Goal: Task Accomplishment & Management: Manage account settings

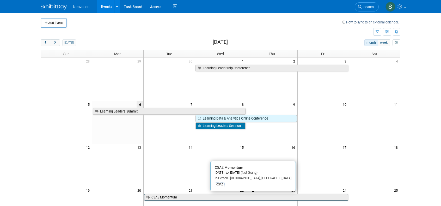
click at [178, 197] on link "CSAE Momentum" at bounding box center [246, 197] width 204 height 7
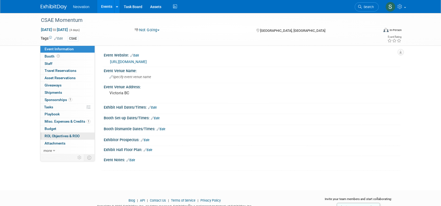
click at [63, 134] on span "ROI, Objectives & ROO 0" at bounding box center [62, 136] width 35 height 4
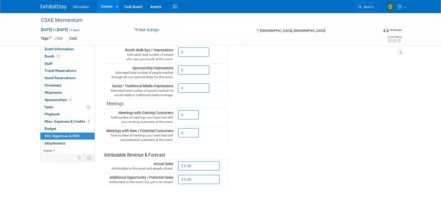
scroll to position [130, 0]
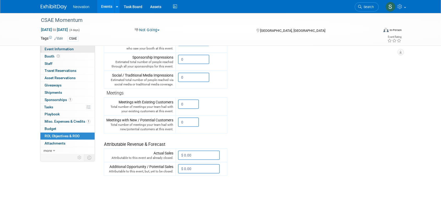
click at [55, 48] on span "Event Information" at bounding box center [59, 49] width 29 height 4
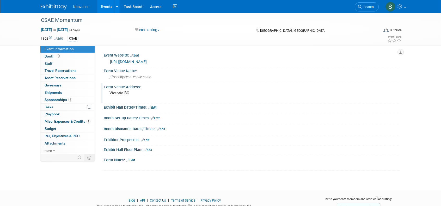
click at [258, 89] on div "Event Venue Address:" at bounding box center [252, 86] width 297 height 7
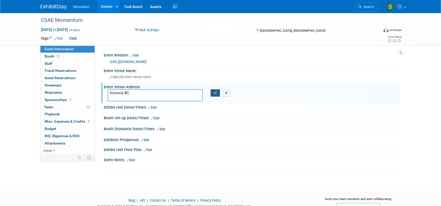
click at [214, 92] on icon "button" at bounding box center [216, 92] width 4 height 3
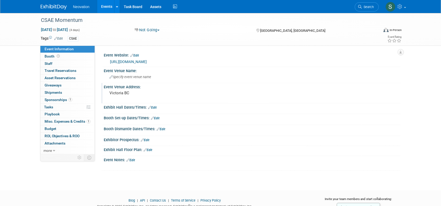
click at [79, 7] on span "Neovation" at bounding box center [81, 7] width 16 height 4
click at [109, 9] on link "Events" at bounding box center [106, 6] width 19 height 13
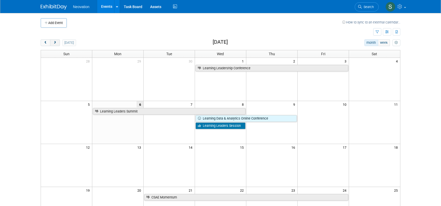
click at [55, 41] on span "next" at bounding box center [55, 42] width 4 height 3
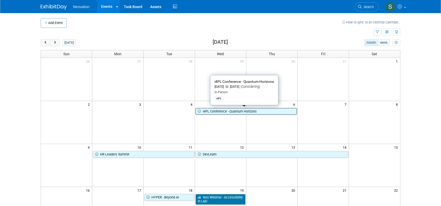
click at [229, 110] on link "i4PL Conference - Quantum Horizons" at bounding box center [246, 111] width 101 height 7
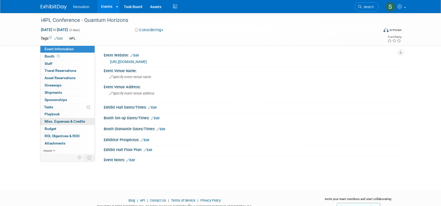
click at [59, 118] on link "0 Misc. Expenses & Credits 0" at bounding box center [67, 121] width 54 height 7
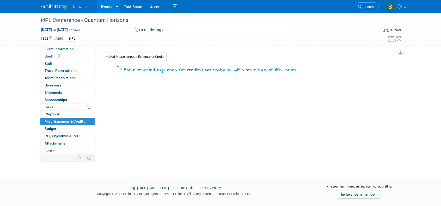
click at [129, 55] on link "Add Miscellaneous Expense or Credit" at bounding box center [135, 57] width 64 height 8
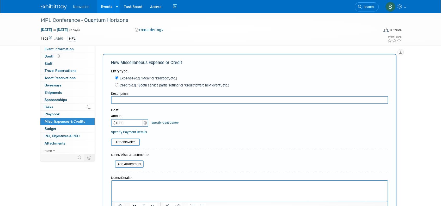
click at [136, 101] on input "text" at bounding box center [249, 100] width 277 height 8
type input "Booth with Registration List"
click at [130, 125] on input "$ 0.00" at bounding box center [127, 123] width 33 height 8
type input "$ 4,200.00"
click at [205, 142] on table "Attach Invoice" at bounding box center [249, 142] width 277 height 7
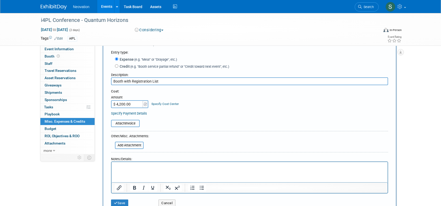
scroll to position [52, 0]
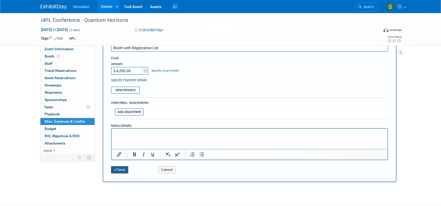
click at [119, 171] on button "Save" at bounding box center [119, 169] width 17 height 7
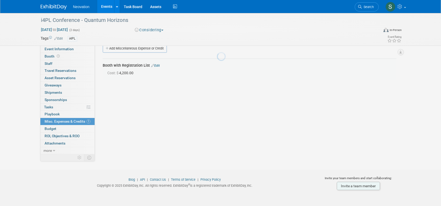
scroll to position [8, 0]
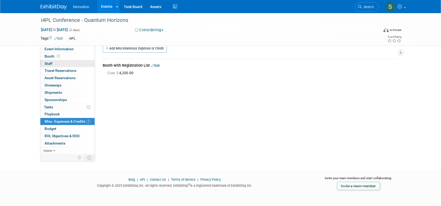
click at [52, 63] on span "Staff 0" at bounding box center [49, 64] width 8 height 4
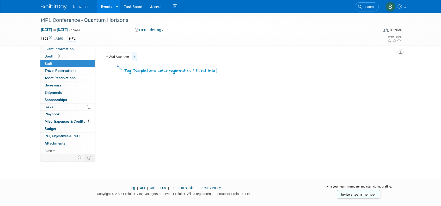
click at [135, 57] on span "button" at bounding box center [135, 57] width 2 height 1
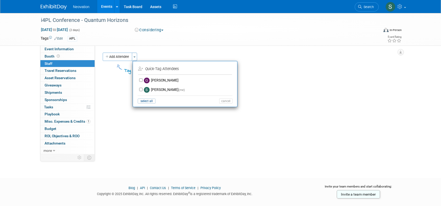
click at [354, 58] on div "Add Attendee Toggle Dropdown Quick -Tag Attendees Apply" at bounding box center [250, 57] width 294 height 8
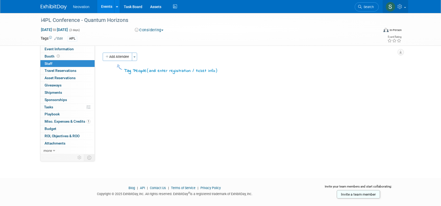
click at [405, 8] on span at bounding box center [405, 7] width 2 height 1
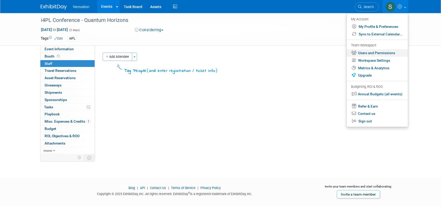
click at [369, 52] on link "Users and Permissions" at bounding box center [377, 53] width 61 height 8
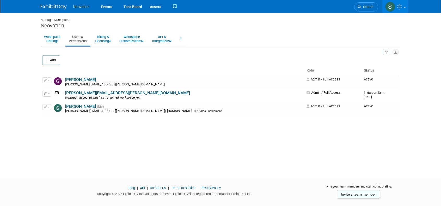
click at [82, 94] on link "[PERSON_NAME][EMAIL_ADDRESS][PERSON_NAME][DOMAIN_NAME]" at bounding box center [127, 93] width 125 height 5
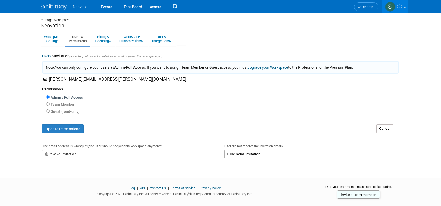
click at [247, 153] on button "Re-send Invitation" at bounding box center [244, 154] width 39 height 8
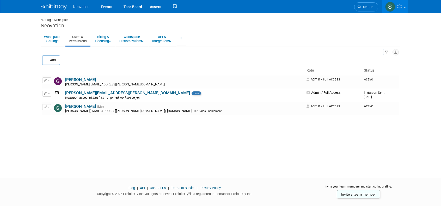
click at [84, 7] on span "Neovation" at bounding box center [81, 7] width 16 height 4
click at [83, 22] on div "Neovation" at bounding box center [221, 25] width 360 height 7
click at [107, 9] on link "Events" at bounding box center [106, 6] width 19 height 13
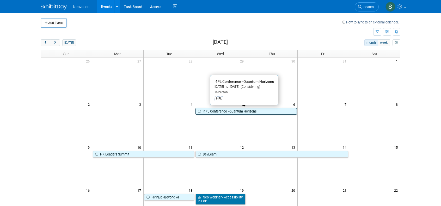
click at [221, 109] on link "i4PL Conference - Quantum Horizons" at bounding box center [246, 111] width 101 height 7
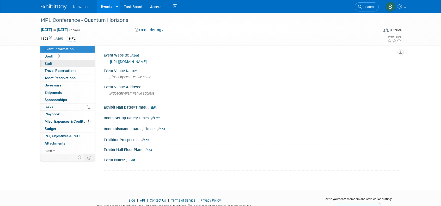
click at [50, 62] on span "Staff 0" at bounding box center [49, 64] width 8 height 4
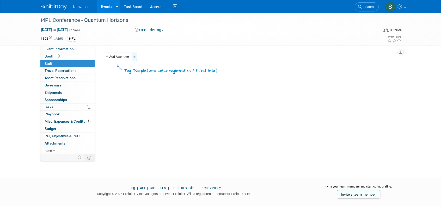
click at [134, 56] on button "Toggle Dropdown" at bounding box center [134, 57] width 5 height 8
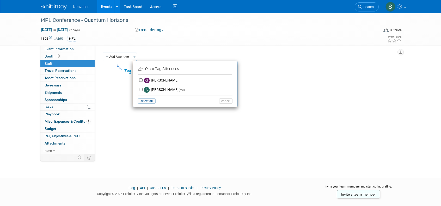
click at [170, 70] on td "Quick -Tag Attendees" at bounding box center [184, 69] width 93 height 8
click at [224, 101] on button "cancel" at bounding box center [225, 101] width 13 height 5
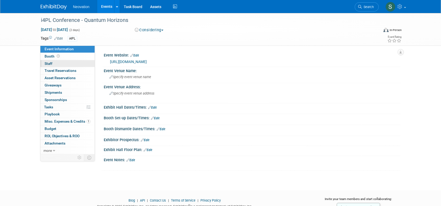
click at [48, 63] on span "Staff 0" at bounding box center [49, 64] width 8 height 4
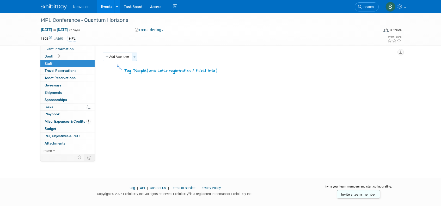
click at [136, 59] on button "Toggle Dropdown" at bounding box center [134, 57] width 5 height 8
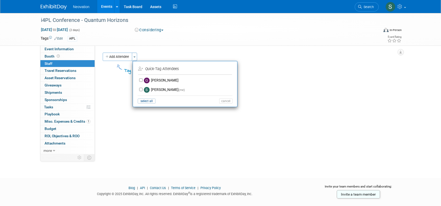
click at [275, 90] on div "Event Website: Edit https://performanceandlearning.ca/page/I4PLConference2025 E…" at bounding box center [248, 100] width 306 height 108
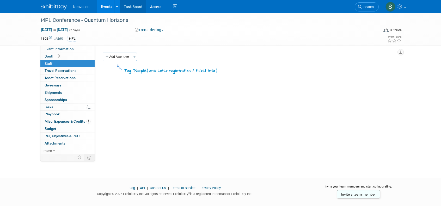
click at [138, 7] on link "Task Board" at bounding box center [133, 6] width 26 height 13
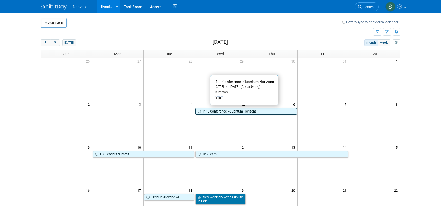
click at [217, 109] on link "i4PL Conference - Quantum Horizons" at bounding box center [246, 111] width 101 height 7
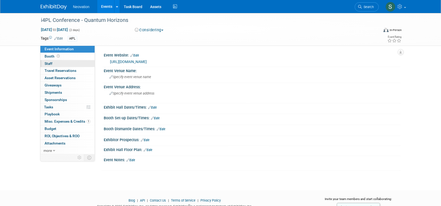
click at [47, 62] on span "Staff 0" at bounding box center [49, 64] width 8 height 4
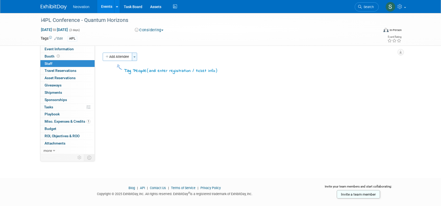
click at [133, 57] on button "Toggle Dropdown" at bounding box center [134, 57] width 5 height 8
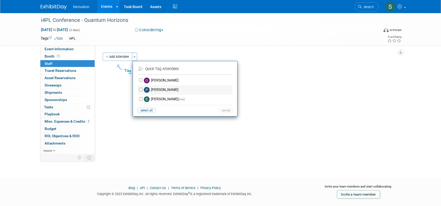
click at [158, 89] on label "Philip Giles" at bounding box center [189, 89] width 92 height 9
click at [143, 89] on input "Philip Giles" at bounding box center [140, 89] width 3 height 3
checkbox input "true"
click at [223, 68] on button "Apply" at bounding box center [224, 69] width 16 height 8
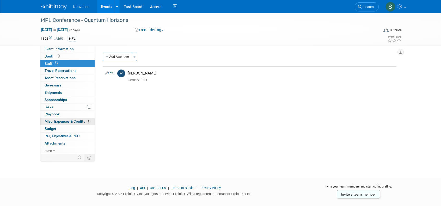
click at [60, 121] on span "Misc. Expenses & Credits 1" at bounding box center [68, 121] width 46 height 4
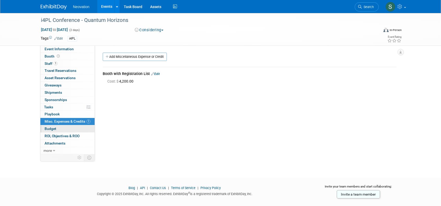
click at [51, 127] on span "Budget" at bounding box center [51, 129] width 12 height 4
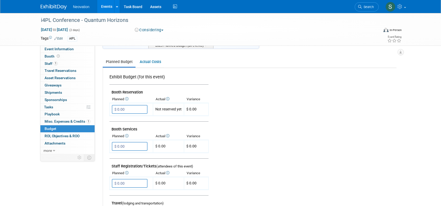
scroll to position [104, 0]
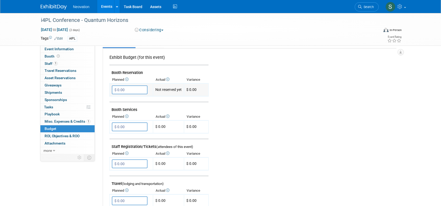
click at [135, 88] on input "$ 0.00" at bounding box center [130, 90] width 36 height 9
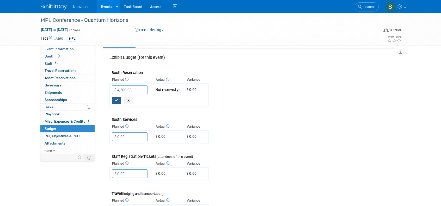
drag, startPoint x: 119, startPoint y: 100, endPoint x: 268, endPoint y: 33, distance: 163.4
click at [119, 100] on button "button" at bounding box center [116, 100] width 9 height 7
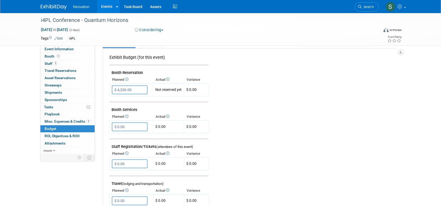
type input "$ 0.00"
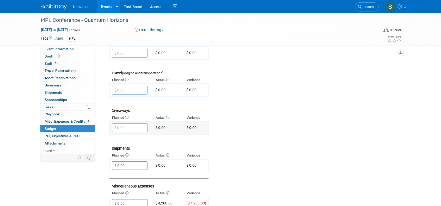
scroll to position [187, 0]
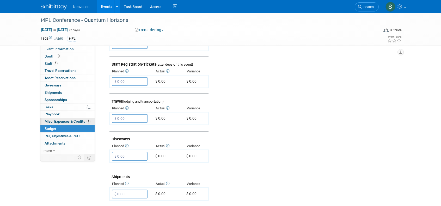
click at [62, 121] on span "Misc. Expenses & Credits 1" at bounding box center [68, 121] width 46 height 4
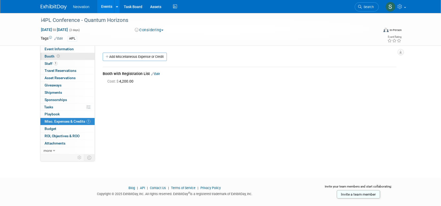
click at [48, 56] on span "Booth" at bounding box center [53, 56] width 16 height 4
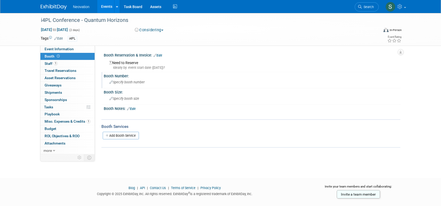
click at [125, 82] on span "Specify booth number" at bounding box center [127, 82] width 35 height 4
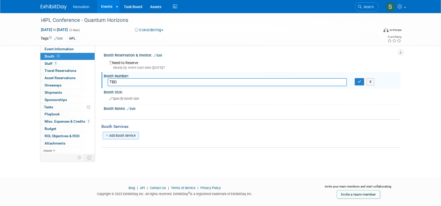
type input "TBD"
click at [121, 136] on link "Add Booth Service" at bounding box center [121, 136] width 36 height 8
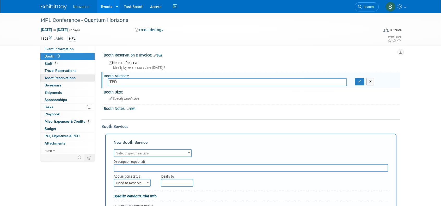
click at [54, 76] on span "Asset Reservations 0" at bounding box center [60, 78] width 31 height 4
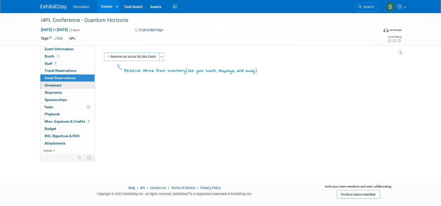
click at [53, 85] on span "Giveaways 0" at bounding box center [53, 85] width 17 height 4
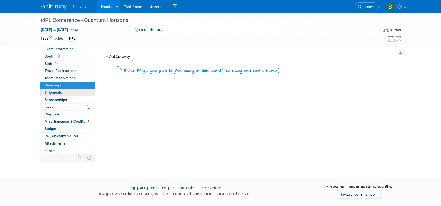
click at [52, 91] on span "Shipments 0" at bounding box center [53, 93] width 17 height 4
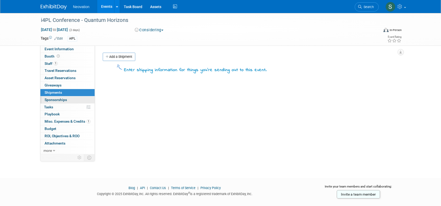
click at [55, 98] on span "Sponsorships 0" at bounding box center [56, 100] width 22 height 4
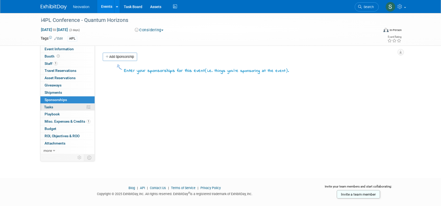
click at [49, 105] on span "Tasks 0%" at bounding box center [48, 107] width 9 height 4
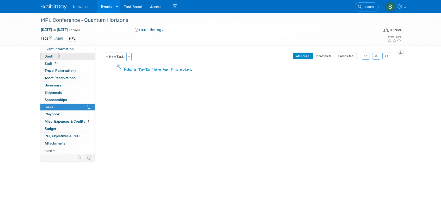
click at [52, 55] on span "Booth" at bounding box center [53, 56] width 16 height 4
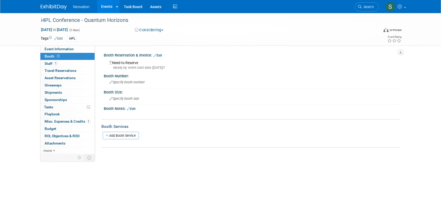
click at [70, 45] on div "i4PL Conference - Quantum Horizons Nov 5, 2025 to Nov 6, 2025 (2 days) Nov 5, 2…" at bounding box center [221, 29] width 368 height 33
click at [66, 48] on span "Event Information" at bounding box center [59, 49] width 29 height 4
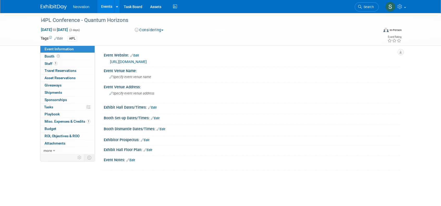
click at [157, 117] on div "Booth Set-up Dates/Times: Edit" at bounding box center [252, 117] width 297 height 7
click at [158, 118] on link "Edit" at bounding box center [155, 119] width 9 height 4
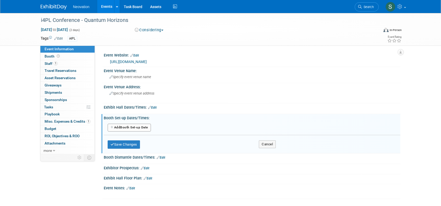
click at [145, 127] on button "Add Another Booth Set-up Date" at bounding box center [129, 128] width 43 height 8
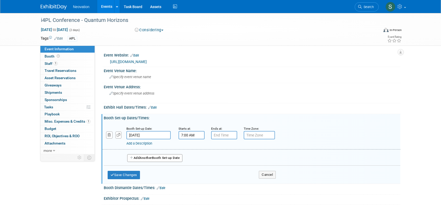
click at [196, 135] on input "7:00 AM" at bounding box center [192, 135] width 26 height 8
click at [193, 147] on span at bounding box center [190, 148] width 9 height 9
click at [188, 170] on span at bounding box center [190, 170] width 9 height 9
click at [189, 170] on span at bounding box center [190, 170] width 9 height 9
type input "6:00 AM"
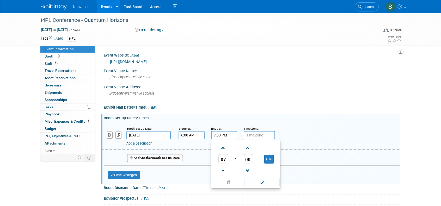
click at [223, 137] on input "7:00 PM" at bounding box center [224, 135] width 26 height 8
click at [224, 148] on span at bounding box center [223, 148] width 9 height 9
type input "8:00 PM"
click at [263, 136] on input "text" at bounding box center [259, 135] width 31 height 8
click at [264, 134] on input "text" at bounding box center [259, 135] width 31 height 8
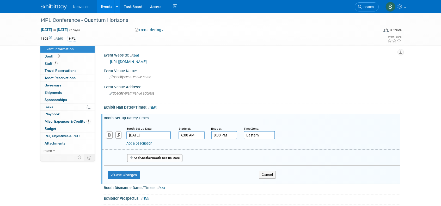
type input "Eastern"
click at [154, 107] on link "Edit" at bounding box center [152, 108] width 9 height 4
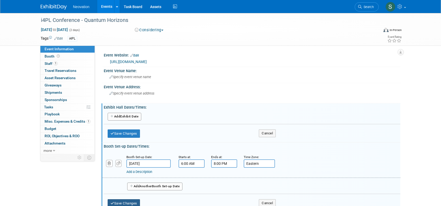
click at [132, 200] on button "Save Changes" at bounding box center [124, 204] width 32 height 8
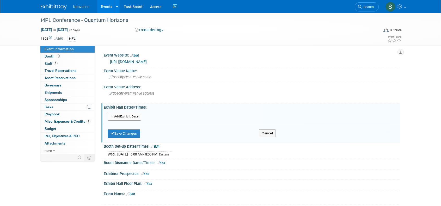
click at [137, 118] on button "Add Another Exhibit Date" at bounding box center [125, 117] width 34 height 8
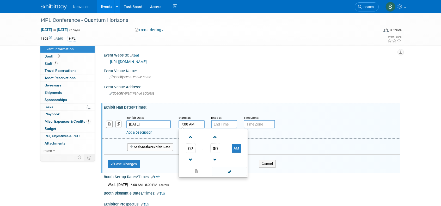
click at [193, 124] on input "7:00 AM" at bounding box center [192, 124] width 26 height 8
click at [189, 136] on span at bounding box center [190, 137] width 9 height 9
type input "8:00 AM"
click at [222, 125] on input "7:00 PM" at bounding box center [224, 124] width 26 height 8
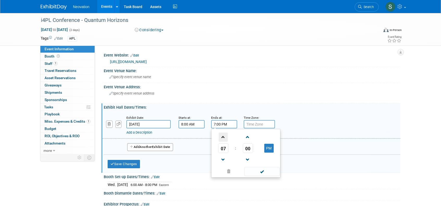
click at [224, 137] on span at bounding box center [223, 137] width 9 height 9
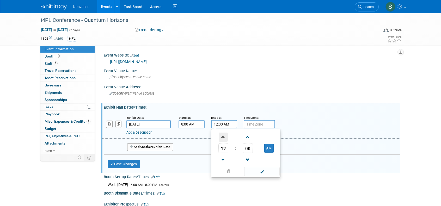
click at [224, 137] on span at bounding box center [223, 137] width 9 height 9
click at [222, 159] on span at bounding box center [223, 160] width 9 height 9
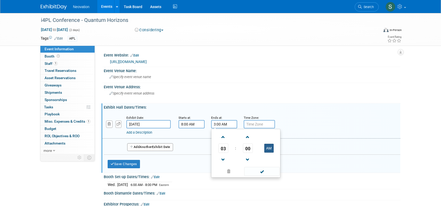
click at [272, 148] on button "AM" at bounding box center [269, 148] width 9 height 9
click at [221, 135] on span at bounding box center [223, 137] width 9 height 9
click at [246, 147] on span "00" at bounding box center [248, 148] width 10 height 9
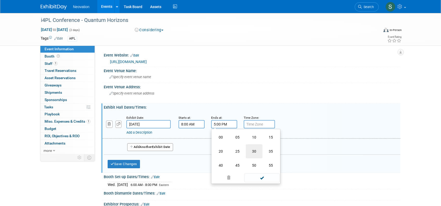
click at [253, 150] on td "30" at bounding box center [254, 152] width 17 height 14
type input "5:30 PM"
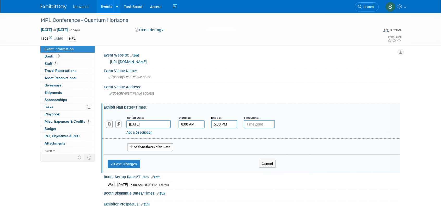
click at [260, 124] on input "text" at bounding box center [259, 124] width 31 height 8
type input "Eastern"
click at [142, 146] on span "Another" at bounding box center [146, 147] width 12 height 4
select select "10"
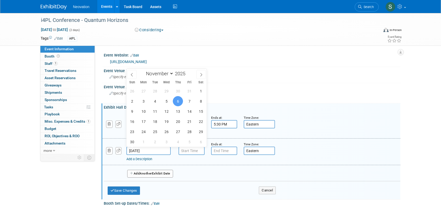
click at [145, 150] on input "Nov 6, 2025" at bounding box center [149, 151] width 44 height 8
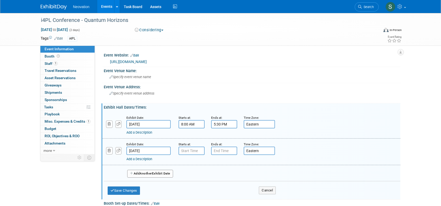
click at [182, 168] on div "Add Another Exhibit Date" at bounding box center [252, 172] width 297 height 14
click at [190, 152] on input "7:00 AM" at bounding box center [192, 151] width 26 height 8
click at [188, 164] on span at bounding box center [190, 163] width 9 height 9
type input "8:00 AM"
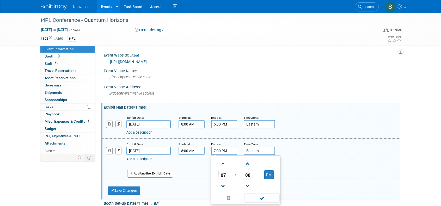
click at [231, 151] on input "7:00 PM" at bounding box center [224, 151] width 26 height 8
click at [224, 164] on span at bounding box center [223, 163] width 9 height 9
click at [223, 185] on span at bounding box center [223, 186] width 9 height 9
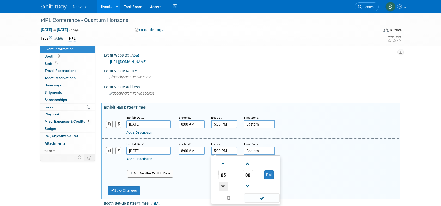
click at [223, 185] on span at bounding box center [223, 186] width 9 height 9
click at [224, 185] on span at bounding box center [223, 186] width 9 height 9
click at [249, 175] on span "00" at bounding box center [248, 174] width 10 height 9
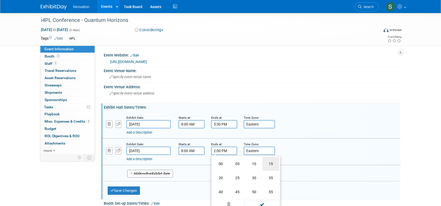
click at [270, 163] on td "15" at bounding box center [271, 164] width 17 height 14
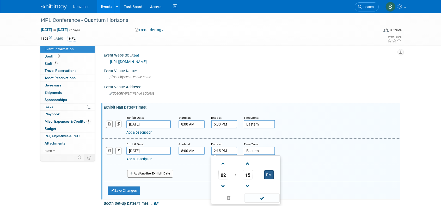
click at [267, 172] on button "PM" at bounding box center [269, 175] width 9 height 9
click at [270, 174] on button "AM" at bounding box center [269, 175] width 9 height 9
type input "2:15 PM"
click at [302, 170] on div "Add Another Exhibit Date" at bounding box center [252, 172] width 297 height 14
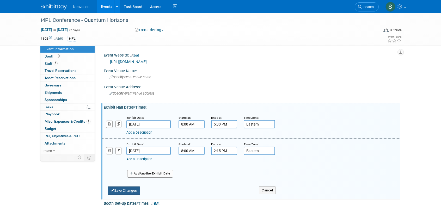
click at [122, 189] on button "Save Changes" at bounding box center [124, 191] width 32 height 8
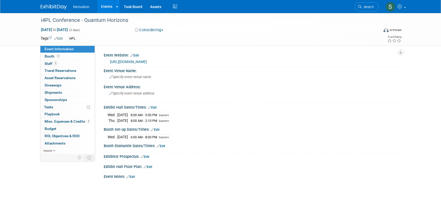
click at [164, 145] on link "Edit" at bounding box center [161, 147] width 9 height 4
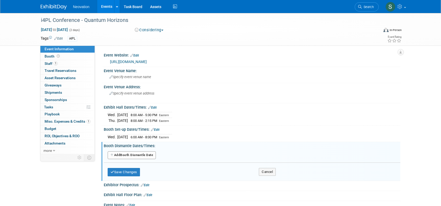
click at [138, 153] on button "Add Another Booth Dismantle Date" at bounding box center [132, 156] width 48 height 8
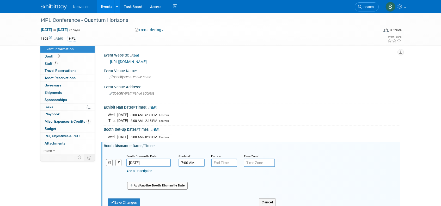
click at [196, 162] on input "7:00 AM" at bounding box center [192, 163] width 26 height 8
click at [190, 194] on span at bounding box center [190, 198] width 9 height 9
click at [237, 186] on button "AM" at bounding box center [236, 187] width 9 height 9
type input "5:00 PM"
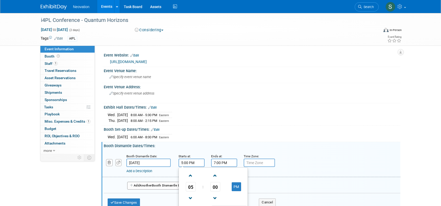
click at [223, 161] on input "7:00 PM" at bounding box center [224, 163] width 26 height 8
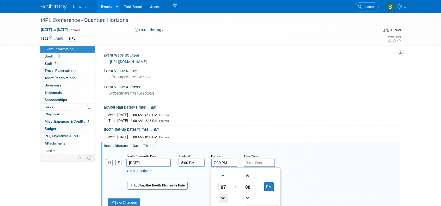
click at [222, 195] on span at bounding box center [223, 198] width 9 height 9
click at [223, 187] on span "06" at bounding box center [224, 186] width 10 height 9
click at [222, 163] on input "6:00 PM" at bounding box center [224, 163] width 26 height 8
click at [220, 162] on input "6:00 PM" at bounding box center [224, 163] width 26 height 8
type input "6:30 PM"
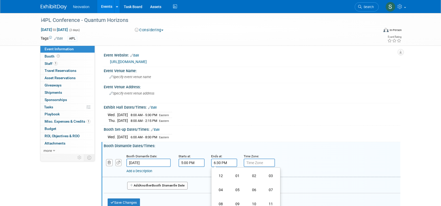
click at [254, 162] on input "text" at bounding box center [259, 163] width 31 height 8
type input "Eastern"
click at [120, 200] on button "Save Changes" at bounding box center [124, 203] width 32 height 8
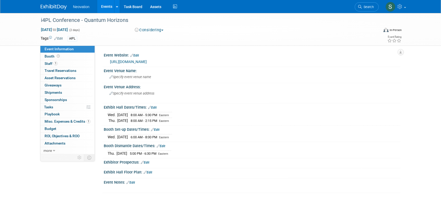
click at [149, 161] on link "Edit" at bounding box center [145, 163] width 9 height 4
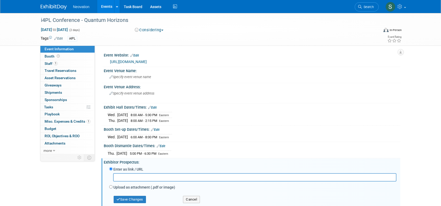
click at [162, 177] on input "text" at bounding box center [255, 178] width 284 height 8
paste input "https://cdn.ymaws.com/performanceandlearning.ca/resource/resmgr/2025/conference…"
type input "https://cdn.ymaws.com/performanceandlearning.ca/resource/resmgr/2025/conference…"
click at [141, 198] on button "Save Changes" at bounding box center [130, 199] width 32 height 7
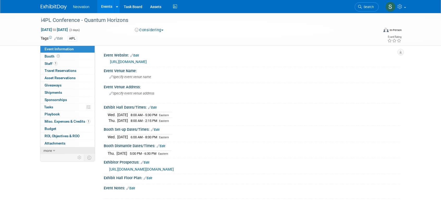
click at [55, 150] on icon at bounding box center [54, 151] width 2 height 4
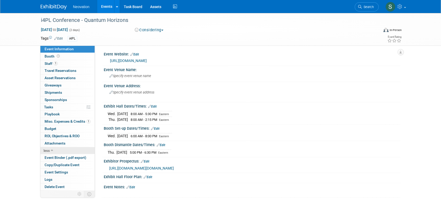
scroll to position [1, 0]
click at [56, 142] on span "Attachments 0" at bounding box center [55, 143] width 21 height 4
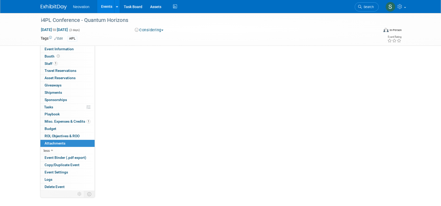
scroll to position [0, 0]
click at [162, 29] on button "Considering" at bounding box center [149, 29] width 33 height 5
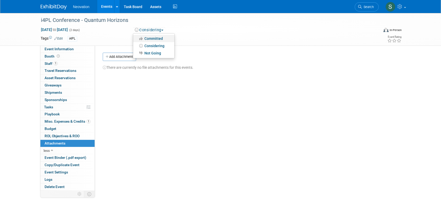
click at [157, 38] on link "Committed" at bounding box center [153, 38] width 41 height 7
click at [61, 47] on span "Event Information" at bounding box center [59, 49] width 29 height 4
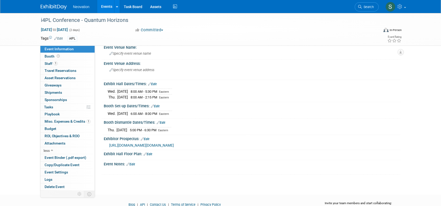
scroll to position [46, 0]
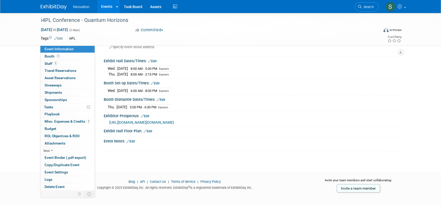
click at [133, 140] on link "Edit" at bounding box center [131, 142] width 9 height 4
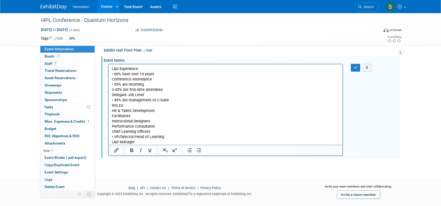
scroll to position [134, 0]
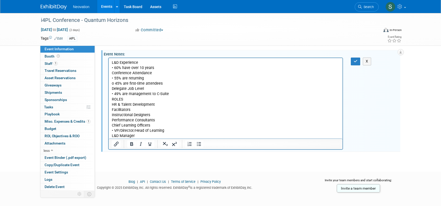
click at [167, 137] on p "L&D Experience • 60% have over 10 years Conference Attendance • 55% are returni…" at bounding box center [226, 99] width 228 height 79
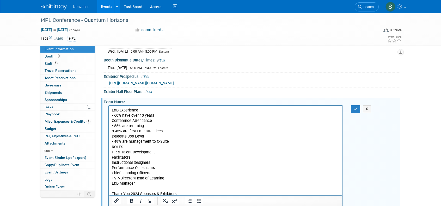
scroll to position [112, 0]
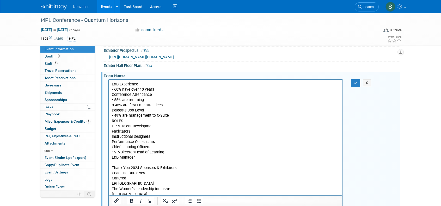
click at [164, 84] on p "L&D Experience • 60% have over 10 years Conference Attendance • 55% are returni…" at bounding box center [226, 179] width 228 height 194
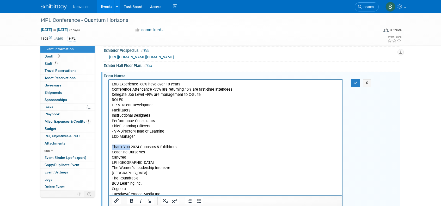
drag, startPoint x: 130, startPoint y: 148, endPoint x: 216, endPoint y: 227, distance: 116.7
click at [109, 150] on html "L&D Experience - 60% have over 10 years Conference Attendance - 55% are returni…" at bounding box center [226, 167] width 234 height 175
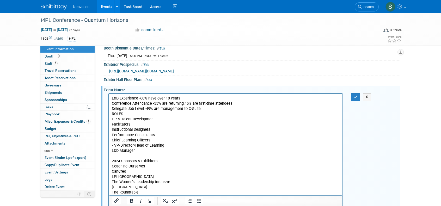
scroll to position [98, 0]
drag, startPoint x: 354, startPoint y: 93, endPoint x: 220, endPoint y: 3, distance: 161.4
click at [354, 94] on button "button" at bounding box center [356, 98] width 10 height 8
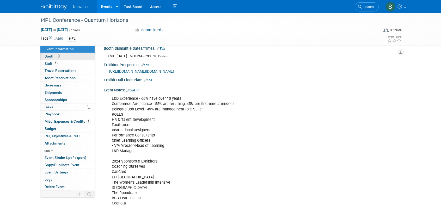
click at [52, 54] on span "Booth" at bounding box center [53, 56] width 16 height 4
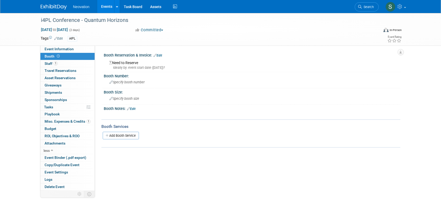
click at [134, 107] on link "Edit" at bounding box center [131, 109] width 9 height 4
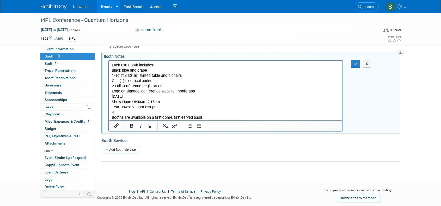
scroll to position [26, 0]
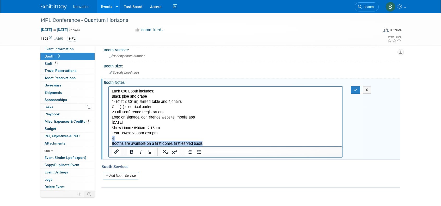
drag, startPoint x: 206, startPoint y: 144, endPoint x: 109, endPoint y: 139, distance: 96.9
click at [109, 139] on html "Each 8x8 Booth includes: Black pipe and drape 1- (6' ft x 30" in) skirted table…" at bounding box center [226, 117] width 234 height 60
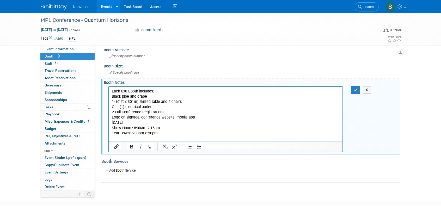
drag, startPoint x: 141, startPoint y: 123, endPoint x: 109, endPoint y: 123, distance: 32.9
click at [109, 123] on html "Each 8x8 Booth includes: Black pipe and drape 1- (6' ft x 30" in) skirted table…" at bounding box center [226, 114] width 234 height 55
drag, startPoint x: 163, startPoint y: 133, endPoint x: 110, endPoint y: 123, distance: 54.7
click at [110, 123] on html "Each 8x8 Booth includes: Black pipe and drape 1- (6' ft x 30" in) skirted table…" at bounding box center [226, 114] width 234 height 55
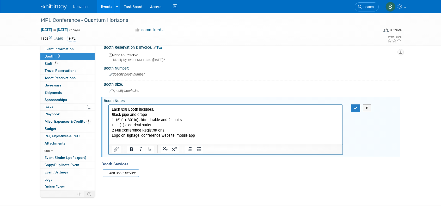
scroll to position [0, 0]
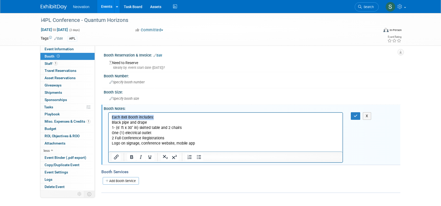
drag, startPoint x: 112, startPoint y: 117, endPoint x: 162, endPoint y: 118, distance: 50.1
click at [162, 118] on p "Each 8x8 Booth includes: Black pipe and drape 1- (6' ft x 30" in) skirted table…" at bounding box center [226, 133] width 228 height 37
click at [130, 156] on icon "Bold" at bounding box center [132, 157] width 6 height 6
click at [223, 129] on p "Each 8x8 Booth includes: Black pipe and drape 1- (6' ft x 30" in) skirted table…" at bounding box center [226, 133] width 228 height 37
click at [136, 98] on span "Specify booth size" at bounding box center [125, 99] width 30 height 4
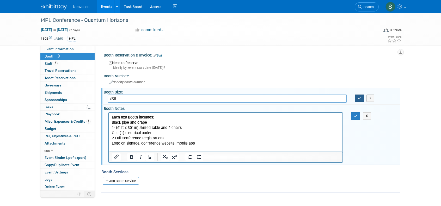
type input "8X8"
click at [359, 98] on icon "button" at bounding box center [360, 98] width 4 height 3
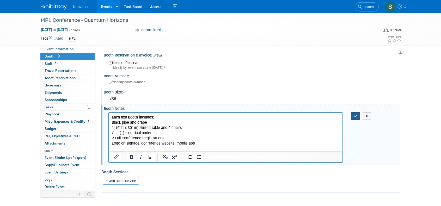
click at [355, 117] on icon "button" at bounding box center [356, 116] width 4 height 4
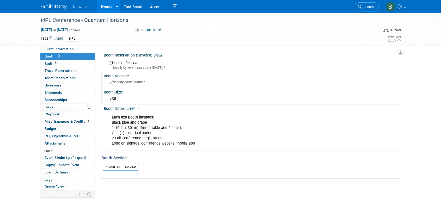
click at [140, 84] on div "Specify booth number" at bounding box center [252, 82] width 289 height 8
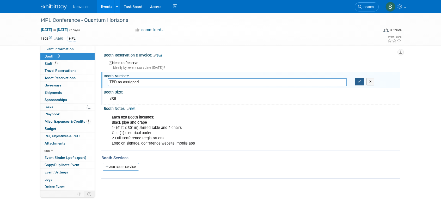
type input "TBD as assigned"
click at [359, 82] on icon "button" at bounding box center [360, 81] width 4 height 3
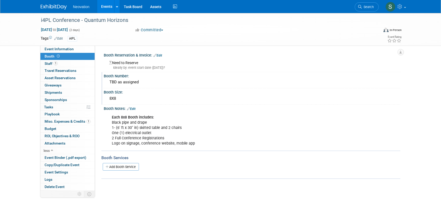
click at [164, 67] on div "Ideally by: event start date (Wed. Nov 5, 2025)?" at bounding box center [253, 67] width 288 height 5
click at [160, 56] on link "Edit" at bounding box center [158, 56] width 9 height 4
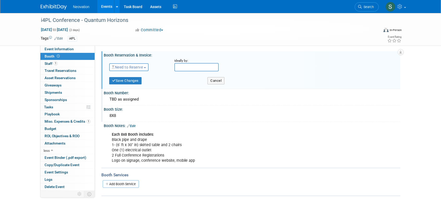
click at [145, 65] on button "Need to Reserve" at bounding box center [128, 67] width 39 height 8
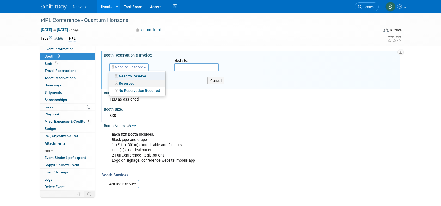
click at [136, 83] on link "Reserved" at bounding box center [138, 83] width 56 height 7
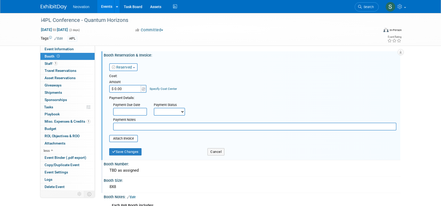
click at [136, 87] on input "$ 0.00" at bounding box center [125, 89] width 33 height 8
type input "$ 4,200.00"
click at [185, 112] on select "Not Paid Yet Partially Paid Paid in Full" at bounding box center [169, 112] width 31 height 8
select select "3"
click at [154, 108] on select "Not Paid Yet Partially Paid Paid in Full" at bounding box center [169, 112] width 31 height 8
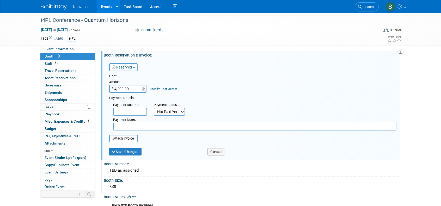
click at [159, 127] on input "text" at bounding box center [255, 127] width 284 height 8
type input "requested invoice"
click at [132, 151] on button "Save Changes" at bounding box center [125, 151] width 32 height 7
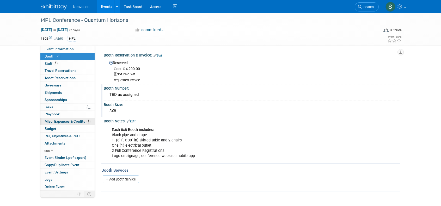
click at [68, 121] on span "Misc. Expenses & Credits 1" at bounding box center [68, 121] width 46 height 4
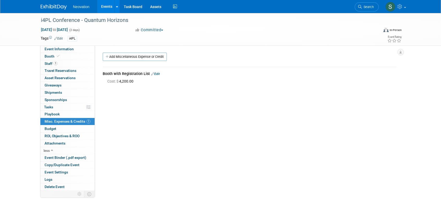
click at [154, 73] on link "Edit" at bounding box center [155, 74] width 9 height 4
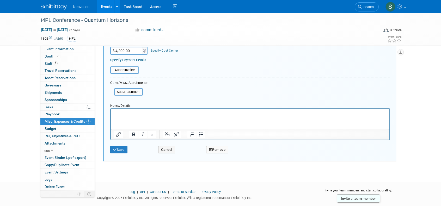
scroll to position [88, 0]
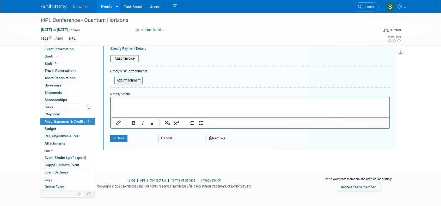
click at [220, 136] on button "Remove" at bounding box center [217, 138] width 22 height 7
click at [246, 141] on link "Yes" at bounding box center [246, 143] width 15 height 8
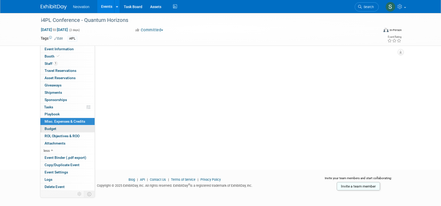
click at [50, 128] on span "Budget" at bounding box center [51, 129] width 12 height 4
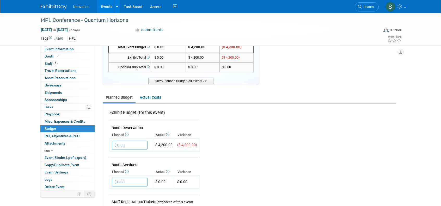
scroll to position [78, 0]
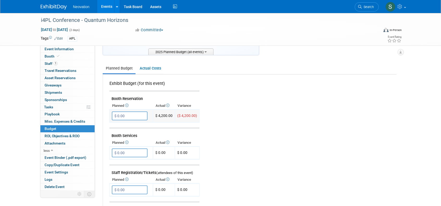
click at [136, 117] on input "$ 0.00" at bounding box center [130, 116] width 36 height 9
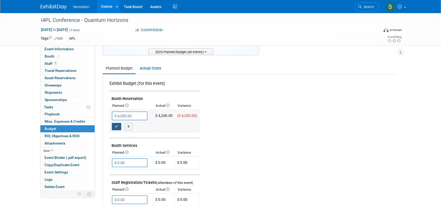
click at [114, 128] on button "button" at bounding box center [116, 126] width 9 height 7
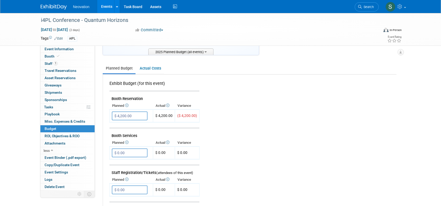
type input "$ 0.00"
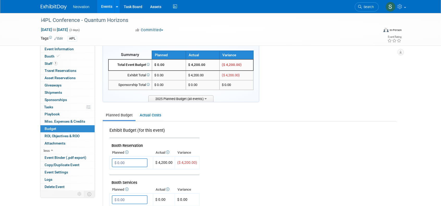
scroll to position [0, 0]
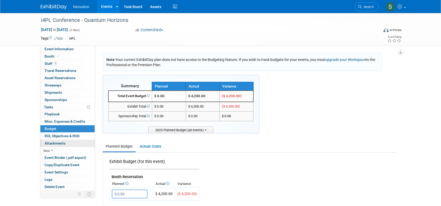
click at [57, 142] on span "Attachments 0" at bounding box center [55, 143] width 21 height 4
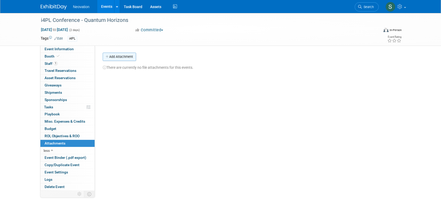
click at [118, 56] on button "Add Attachment" at bounding box center [119, 57] width 33 height 8
click at [309, 78] on div "Event Website: Edit https://performanceandlearning.ca/page/I4PLConference2025 E…" at bounding box center [248, 118] width 306 height 144
click at [63, 48] on span "Event Information" at bounding box center [59, 49] width 29 height 4
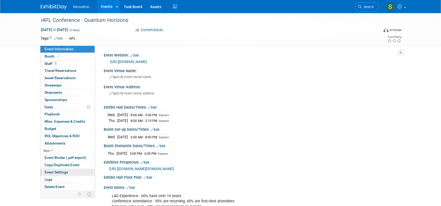
click at [59, 170] on span "Event Settings" at bounding box center [56, 172] width 23 height 4
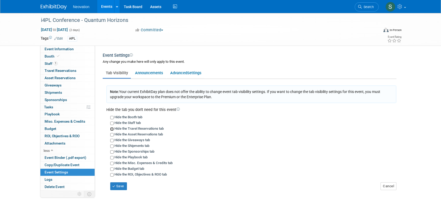
click at [112, 129] on input "Hide the Travel Reservations tab" at bounding box center [111, 129] width 3 height 3
checkbox input "true"
click at [122, 187] on button "Save" at bounding box center [118, 187] width 17 height 8
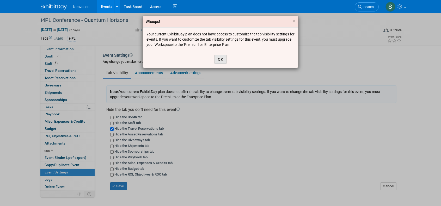
click at [222, 57] on button "OK" at bounding box center [221, 59] width 12 height 9
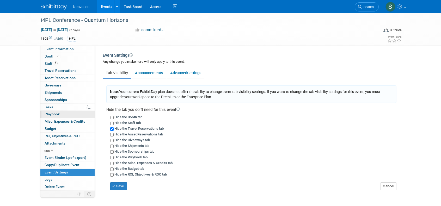
click at [49, 112] on span "Playbook 0" at bounding box center [52, 114] width 15 height 4
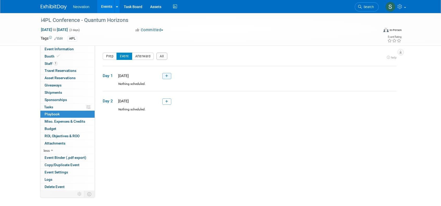
click at [167, 76] on icon at bounding box center [166, 76] width 3 height 3
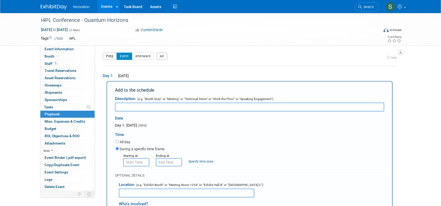
click at [109, 54] on button "Prep" at bounding box center [110, 56] width 14 height 7
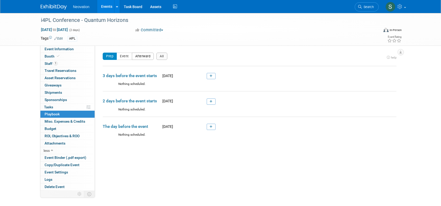
click at [141, 55] on button "Afterward" at bounding box center [143, 56] width 22 height 7
click at [205, 128] on icon at bounding box center [206, 126] width 3 height 3
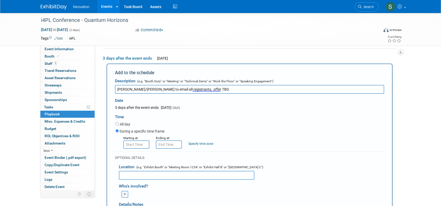
type input "Susan/Philip to email all registrants, offer TBD"
click at [116, 123] on input "All day" at bounding box center [117, 123] width 3 height 3
radio input "true"
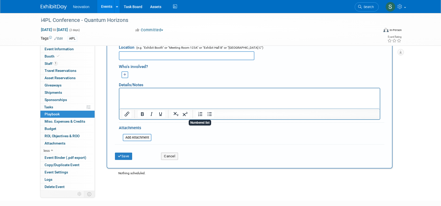
scroll to position [198, 0]
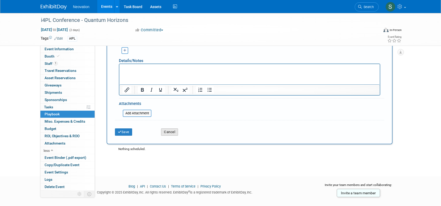
click at [169, 131] on button "Cancel" at bounding box center [169, 132] width 17 height 7
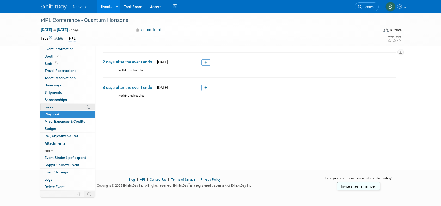
click at [47, 105] on span "Tasks 0%" at bounding box center [48, 107] width 9 height 4
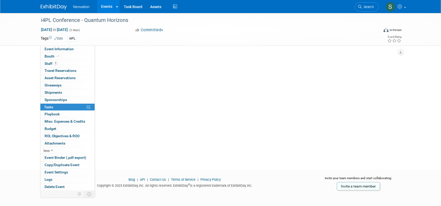
scroll to position [0, 0]
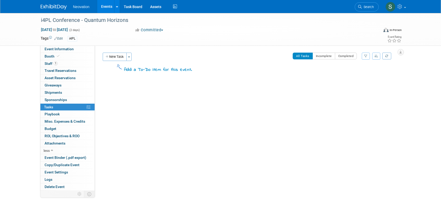
click at [111, 55] on button "New Task" at bounding box center [115, 57] width 24 height 8
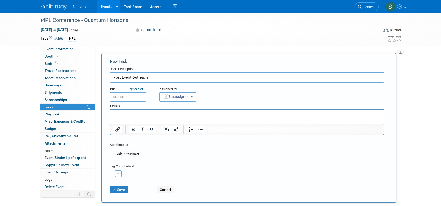
type input "Post Event Outreach"
click at [135, 95] on input "text" at bounding box center [128, 96] width 37 height 9
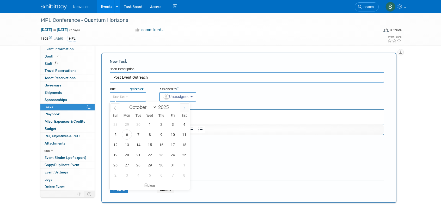
click at [185, 108] on icon at bounding box center [185, 108] width 4 height 4
select select "10"
click at [137, 145] on span "11" at bounding box center [138, 145] width 10 height 10
type input "Nov 11, 2025"
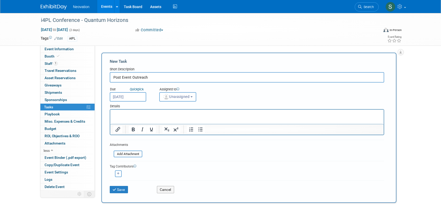
click at [134, 114] on p "Rich Text Area. Press ALT-0 for help." at bounding box center [247, 114] width 268 height 5
click at [165, 75] on input "Post Event Outreach" at bounding box center [247, 77] width 275 height 10
type input "Post Event Outreach to all Registrants"
drag, startPoint x: 181, startPoint y: 114, endPoint x: 183, endPoint y: 121, distance: 7.5
click at [142, 115] on p "details TBD - offering/who is sending" at bounding box center [247, 114] width 268 height 5
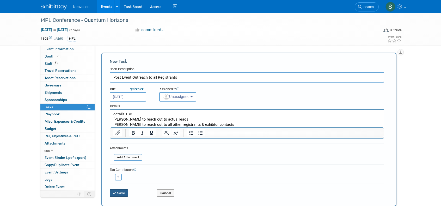
click at [120, 192] on button "Save" at bounding box center [119, 193] width 18 height 7
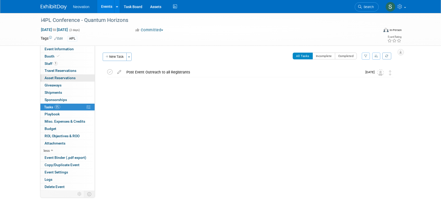
click at [64, 76] on span "Asset Reservations 0" at bounding box center [60, 78] width 31 height 4
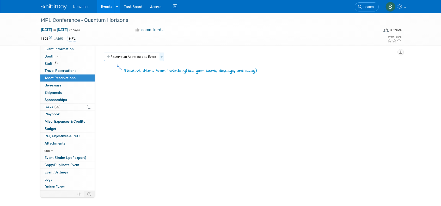
click at [161, 56] on button "Toggle Dropdown" at bounding box center [161, 57] width 5 height 8
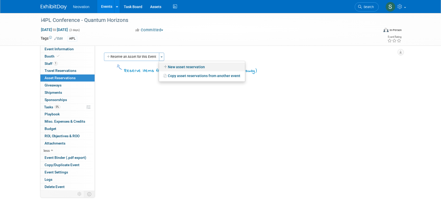
click at [182, 67] on link "New asset reservation" at bounding box center [202, 67] width 86 height 9
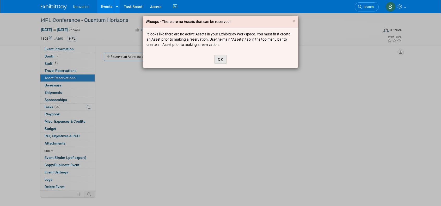
click at [221, 57] on button "OK" at bounding box center [221, 59] width 12 height 9
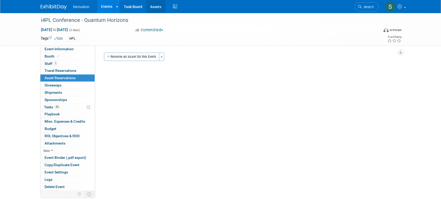
click at [154, 7] on link "Assets" at bounding box center [155, 6] width 19 height 13
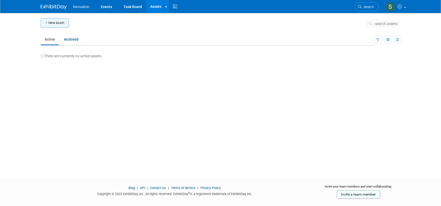
click at [53, 22] on button "New Asset" at bounding box center [55, 22] width 28 height 9
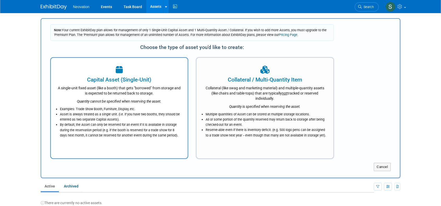
click at [132, 124] on li "By default, the Asset can only be reserved for an event if it is available in s…" at bounding box center [120, 130] width 121 height 16
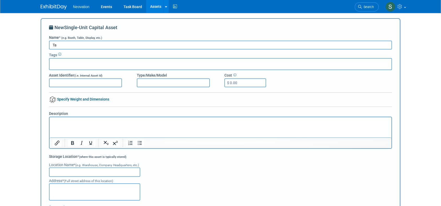
type input "T"
type input "n"
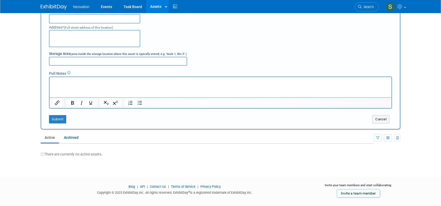
scroll to position [157, 0]
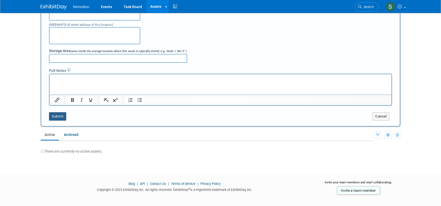
type input "Neovation Tablecloth"
click at [58, 117] on button "Submit" at bounding box center [57, 116] width 17 height 8
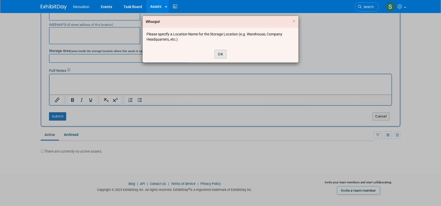
click at [221, 54] on button "OK" at bounding box center [221, 54] width 12 height 9
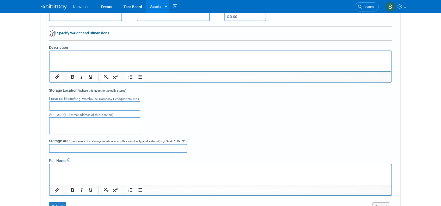
scroll to position [78, 0]
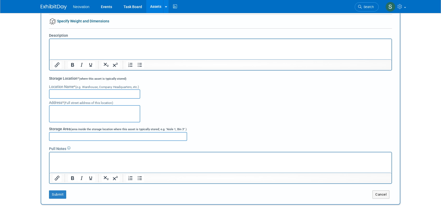
click at [83, 94] on input "text" at bounding box center [94, 93] width 91 height 9
type input "[PERSON_NAME] Office"
click at [83, 112] on textarea at bounding box center [94, 113] width 91 height 17
type textarea "[PERSON_NAME] Office"
click at [58, 195] on button "Submit" at bounding box center [57, 195] width 17 height 8
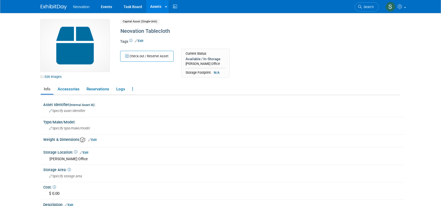
click at [153, 7] on link "Assets" at bounding box center [155, 6] width 19 height 13
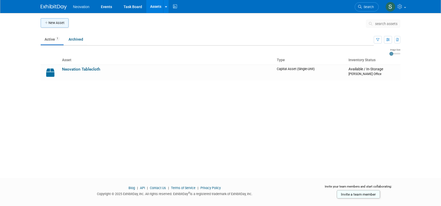
click at [54, 23] on button "New Asset" at bounding box center [55, 22] width 28 height 9
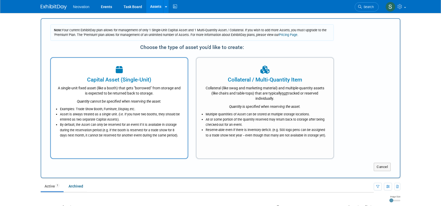
click at [110, 119] on li "Asset is always treated as a single unit. (i.e. if you have two booths, they sh…" at bounding box center [120, 117] width 121 height 10
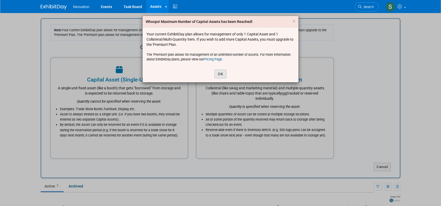
click at [221, 73] on button "OK" at bounding box center [221, 74] width 12 height 9
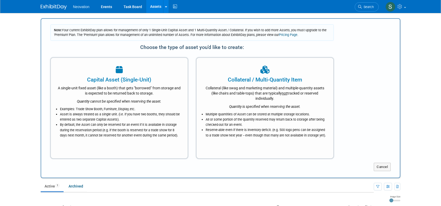
click at [47, 186] on link "Active 1" at bounding box center [52, 187] width 23 height 10
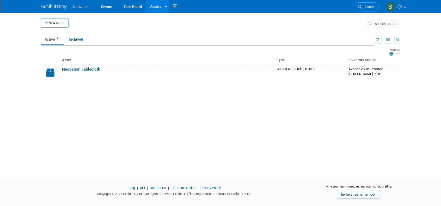
click at [80, 70] on link "Neovation Tablecloth" at bounding box center [81, 69] width 38 height 5
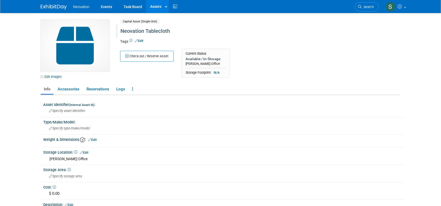
click at [160, 31] on div "Neovation Tablecloth" at bounding box center [238, 31] width 239 height 9
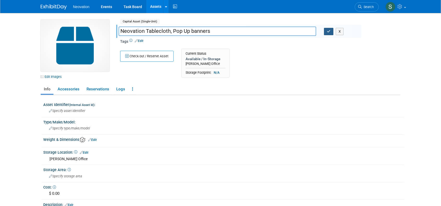
type input "Neovation Tablecloth, Pop Up banners"
click at [327, 32] on icon "button" at bounding box center [329, 31] width 4 height 3
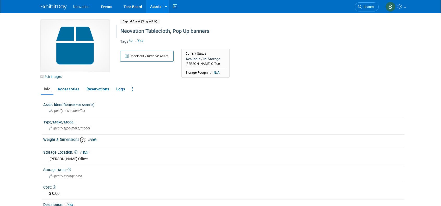
click at [154, 7] on link "Assets" at bounding box center [155, 6] width 19 height 13
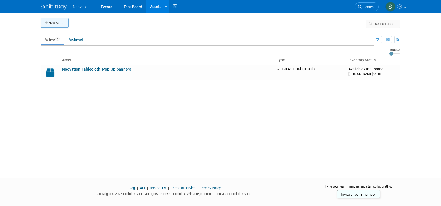
click at [57, 23] on button "New Asset" at bounding box center [55, 22] width 28 height 9
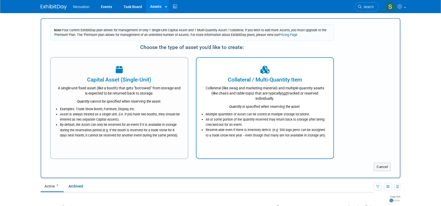
click at [286, 90] on div "Collateral (like swag and marketing material) and multiple-quantity assets (lik…" at bounding box center [265, 92] width 124 height 17
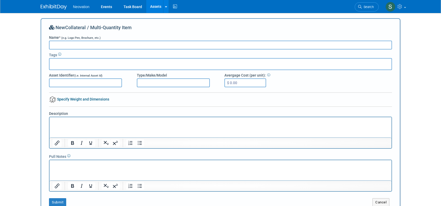
click at [103, 44] on input "Name * (e.g. Logo Pen, Brochure, etc.)" at bounding box center [220, 45] width 343 height 9
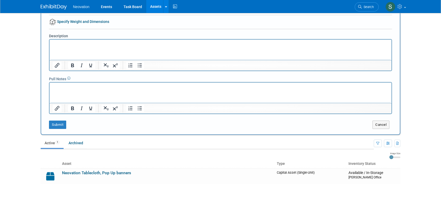
scroll to position [78, 0]
click at [383, 123] on button "Cancel" at bounding box center [381, 124] width 17 height 8
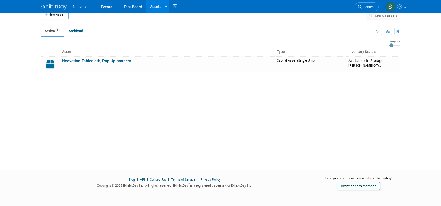
scroll to position [0, 0]
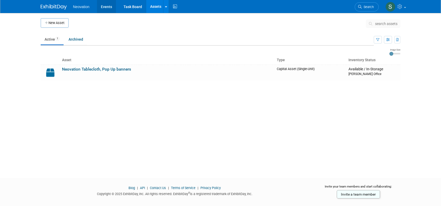
click at [106, 8] on link "Events" at bounding box center [106, 6] width 19 height 13
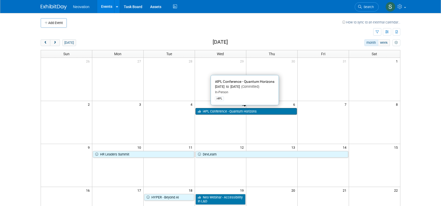
click at [233, 111] on link "i4PL Conference - Quantum Horizons" at bounding box center [246, 111] width 101 height 7
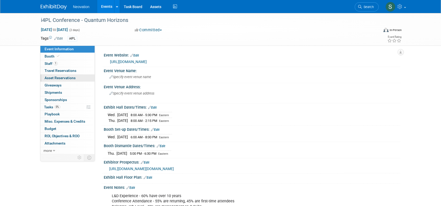
click at [55, 76] on span "Asset Reservations 0" at bounding box center [60, 78] width 31 height 4
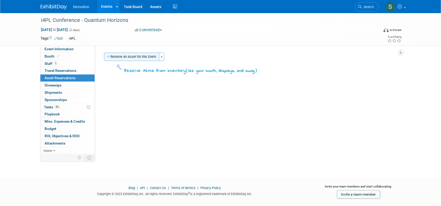
click at [154, 57] on button "Reserve an Asset for this Event" at bounding box center [131, 57] width 55 height 8
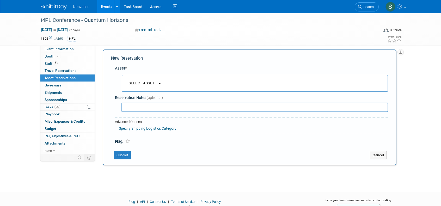
scroll to position [5, 0]
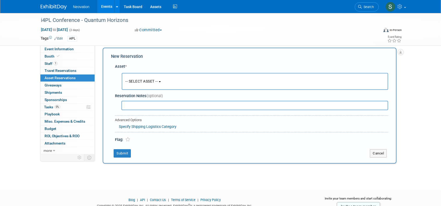
click at [164, 82] on button "-- SELECT ASSET --" at bounding box center [255, 81] width 267 height 17
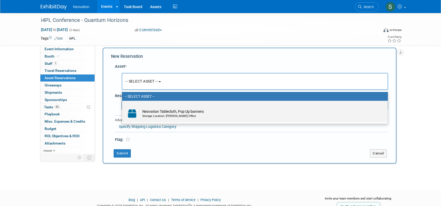
click at [165, 110] on td "Neovation Tablecloth, Pop Up banners Storage Location: Provencher Office" at bounding box center [259, 113] width 238 height 11
click at [123, 107] on input "Neovation Tablecloth, Pop Up banners Storage Location: Provencher Office" at bounding box center [120, 105] width 3 height 3
select select "10729740"
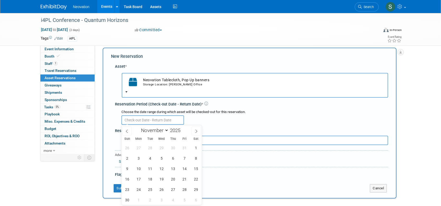
click at [163, 118] on input "text" at bounding box center [153, 120] width 63 height 9
click at [137, 158] on span "3" at bounding box center [139, 158] width 10 height 10
click at [195, 158] on span "8" at bounding box center [196, 158] width 10 height 10
type input "Nov 3, 2025 to Nov 8, 2025"
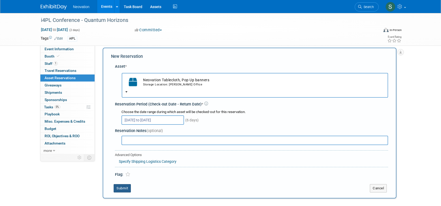
click at [119, 189] on button "Submit" at bounding box center [122, 188] width 17 height 8
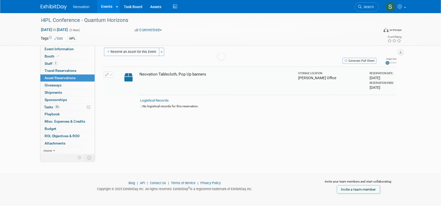
scroll to position [7, 0]
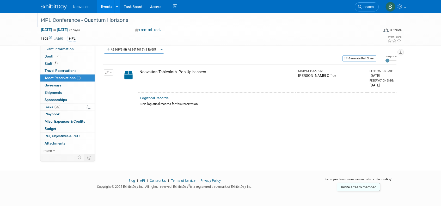
click at [65, 21] on div "i4PL Conference - Quantum Horizons" at bounding box center [205, 20] width 332 height 9
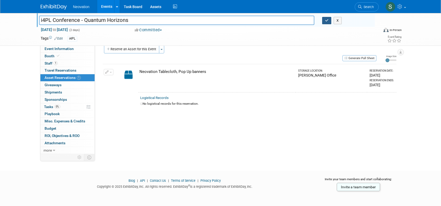
click at [326, 20] on icon "button" at bounding box center [327, 20] width 4 height 3
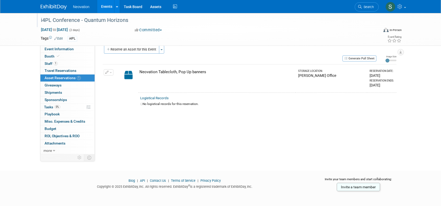
click at [107, 7] on link "Events" at bounding box center [106, 6] width 19 height 13
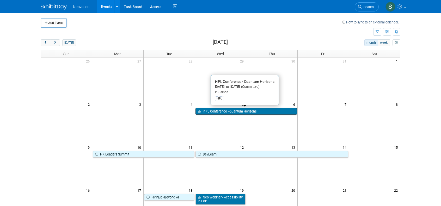
click at [221, 111] on link "i4PL Conference - Quantum Horizons" at bounding box center [246, 111] width 101 height 7
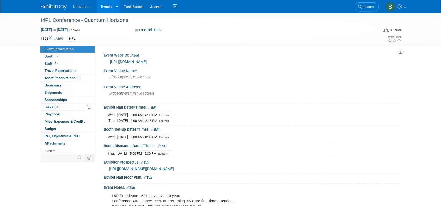
click at [104, 6] on link "Events" at bounding box center [106, 6] width 19 height 13
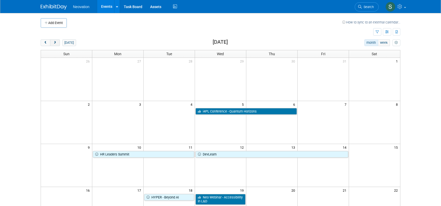
click at [53, 40] on button "next" at bounding box center [55, 42] width 10 height 7
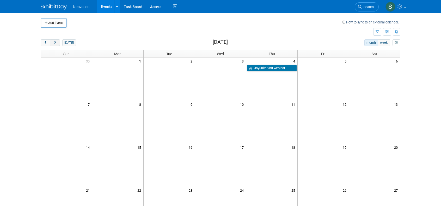
click at [53, 40] on button "next" at bounding box center [55, 42] width 10 height 7
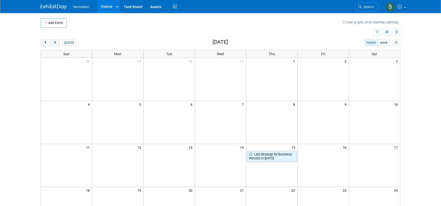
click at [53, 40] on button "next" at bounding box center [55, 42] width 10 height 7
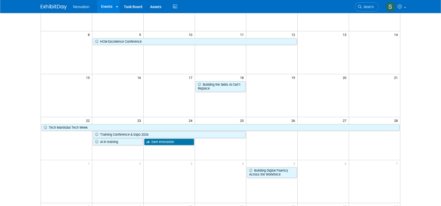
scroll to position [78, 0]
